Goal: Information Seeking & Learning: Learn about a topic

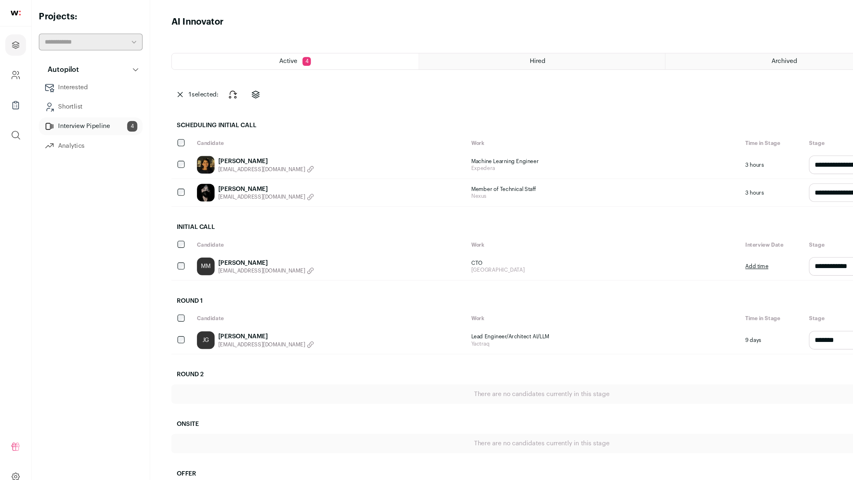
click at [322, 181] on div "Alec Huang shuochenhuang93@gmail.com" at bounding box center [301, 175] width 251 height 25
click at [240, 175] on link "Alec Huang" at bounding box center [243, 173] width 88 height 8
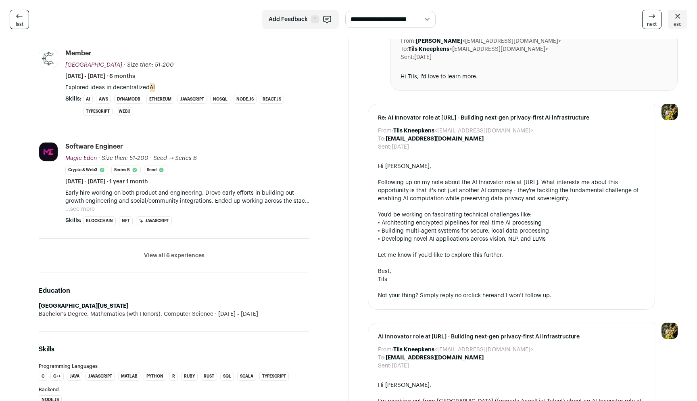
scroll to position [359, 0]
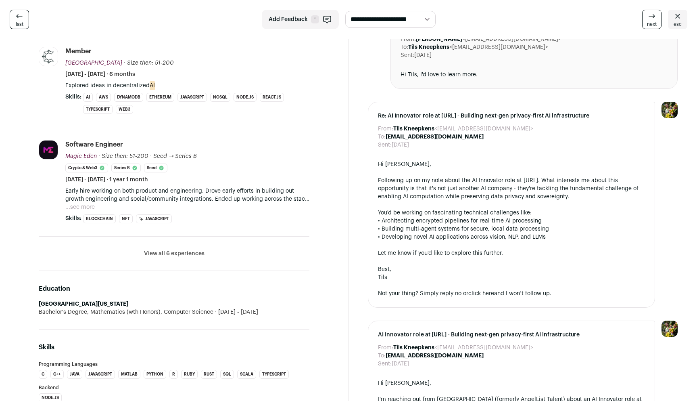
click at [178, 254] on button "View all 6 experiences" at bounding box center [174, 253] width 61 height 8
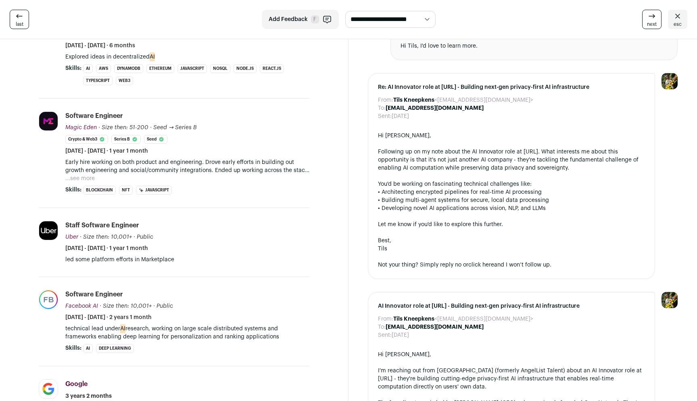
scroll to position [387, 0]
click at [82, 179] on button "...see more" at bounding box center [79, 179] width 29 height 8
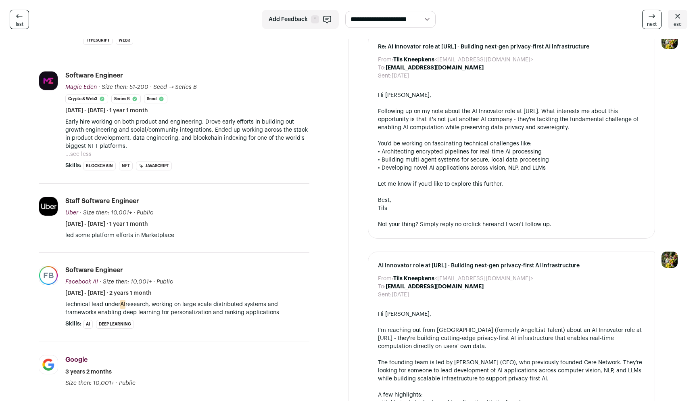
scroll to position [441, 0]
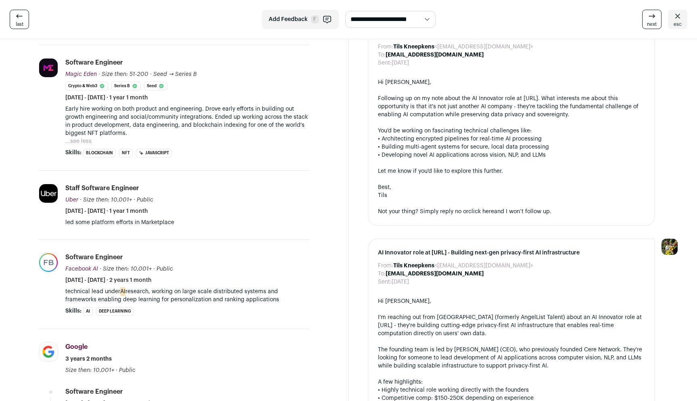
click at [189, 291] on p "technical lead under AI research, working on large scale distributed systems an…" at bounding box center [187, 295] width 244 height 16
click at [203, 292] on p "technical lead under AI research, working on large scale distributed systems an…" at bounding box center [187, 295] width 244 height 16
click at [193, 297] on p "technical lead under AI research, working on large scale distributed systems an…" at bounding box center [187, 295] width 244 height 16
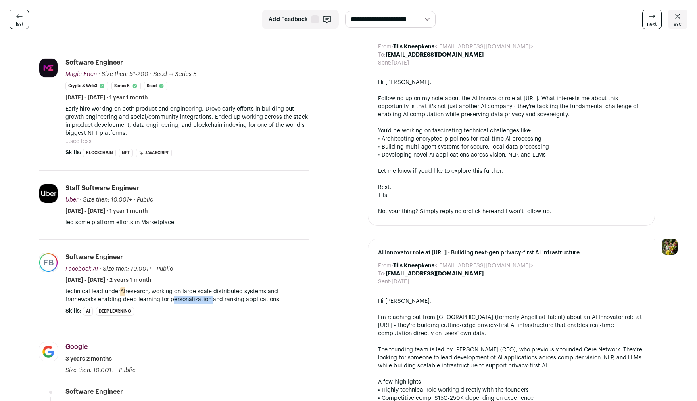
click at [193, 297] on p "technical lead under AI research, working on large scale distributed systems an…" at bounding box center [187, 295] width 244 height 16
click at [190, 293] on p "technical lead under AI research, working on large scale distributed systems an…" at bounding box center [187, 295] width 244 height 16
click at [203, 293] on p "technical lead under AI research, working on large scale distributed systems an…" at bounding box center [187, 295] width 244 height 16
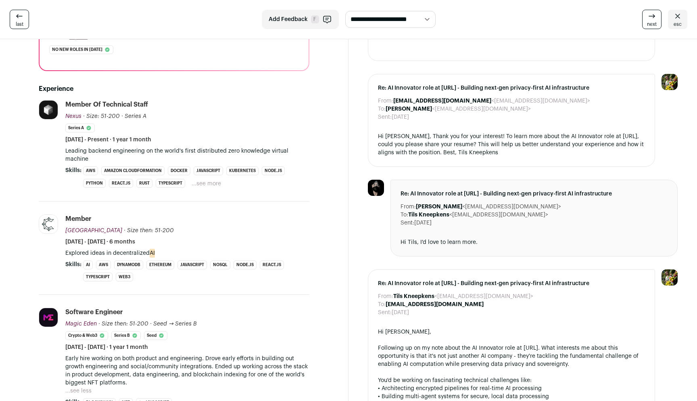
scroll to position [169, 0]
